Goal: Task Accomplishment & Management: Use online tool/utility

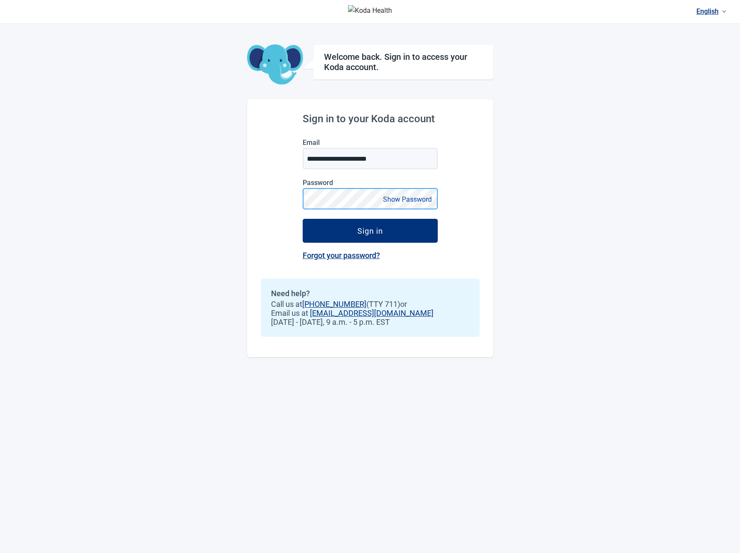
click at [249, 202] on div "**********" at bounding box center [370, 228] width 246 height 258
click at [303, 219] on button "Sign in" at bounding box center [370, 231] width 135 height 24
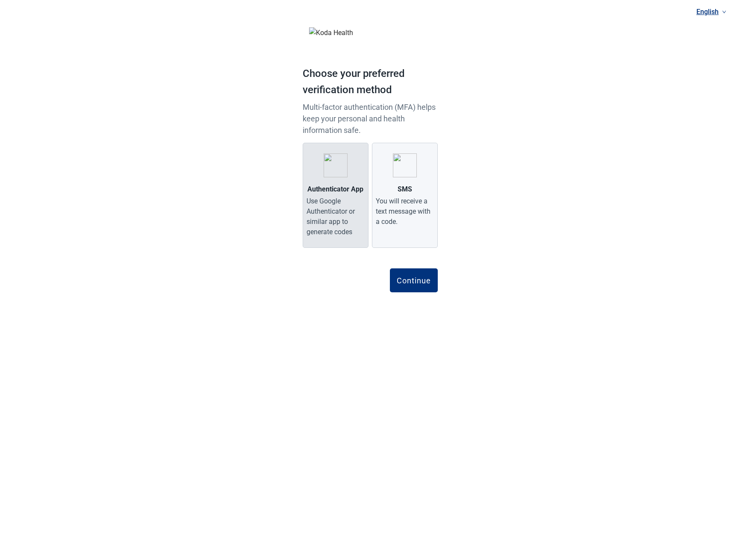
click at [318, 185] on div "Authenticator App" at bounding box center [335, 189] width 56 height 10
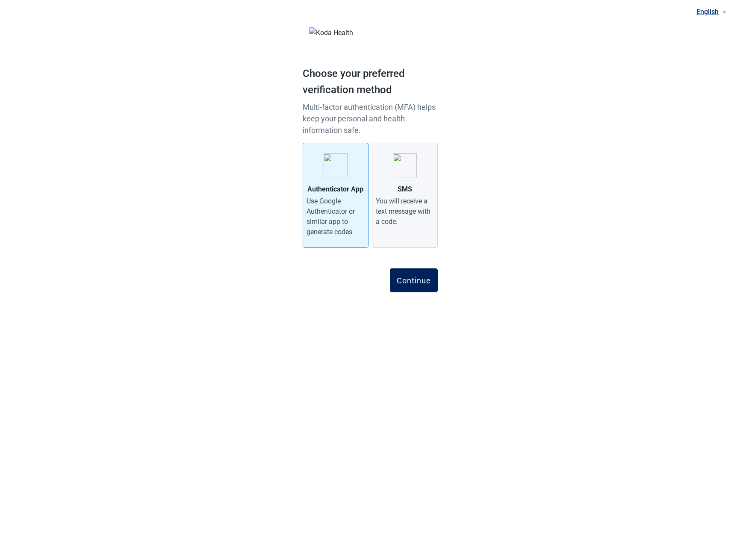
click at [420, 287] on button "Continue" at bounding box center [414, 280] width 48 height 24
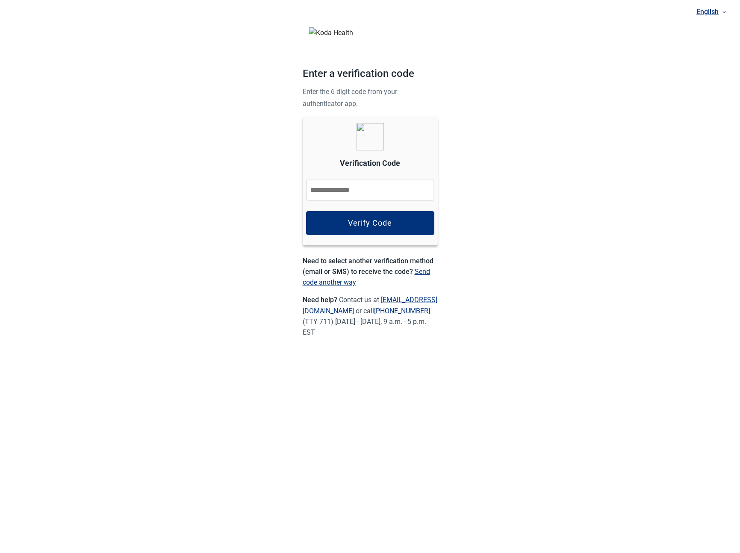
click at [341, 197] on input "Verification Code" at bounding box center [370, 189] width 128 height 21
type input "******"
click at [345, 215] on button "Verify Code" at bounding box center [370, 223] width 128 height 24
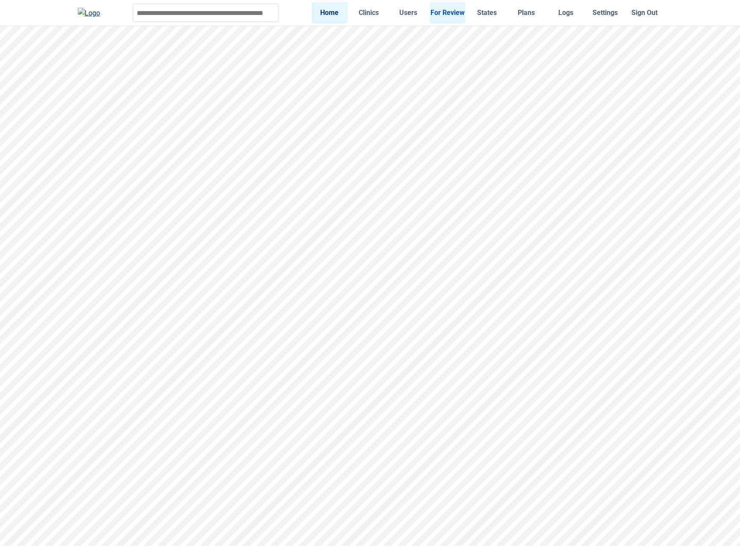
click at [457, 13] on link "For Review" at bounding box center [447, 12] width 36 height 21
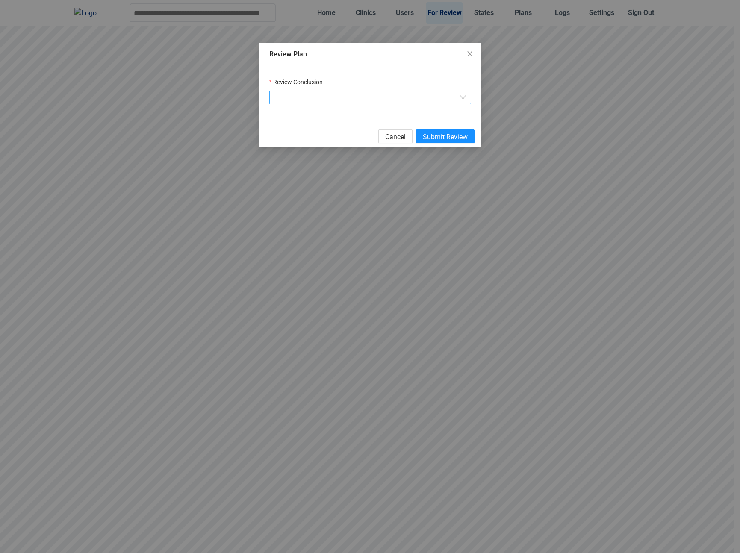
click at [385, 93] on input "Review Conclusion" at bounding box center [366, 97] width 185 height 13
click at [330, 115] on div "Valid" at bounding box center [369, 115] width 191 height 10
click at [435, 135] on span "Submit Review" at bounding box center [445, 137] width 45 height 11
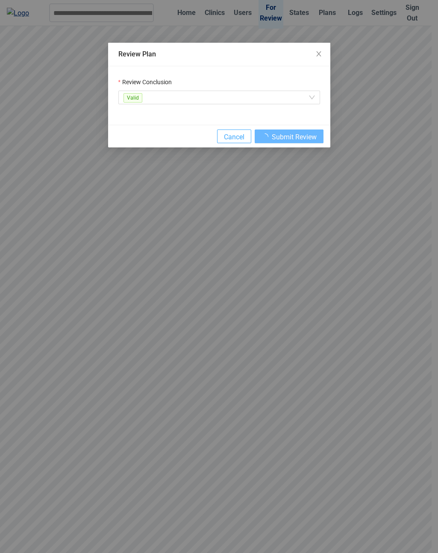
click at [232, 136] on span "Cancel" at bounding box center [234, 137] width 21 height 11
